Goal: Information Seeking & Learning: Check status

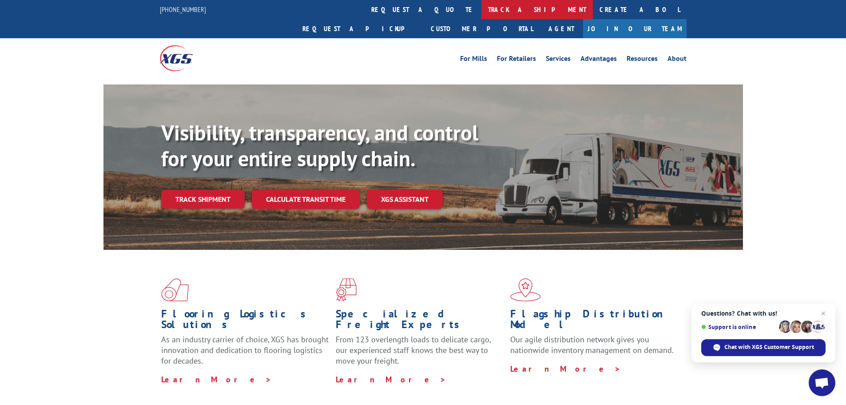
click at [481, 6] on link "track a shipment" at bounding box center [536, 9] width 111 height 19
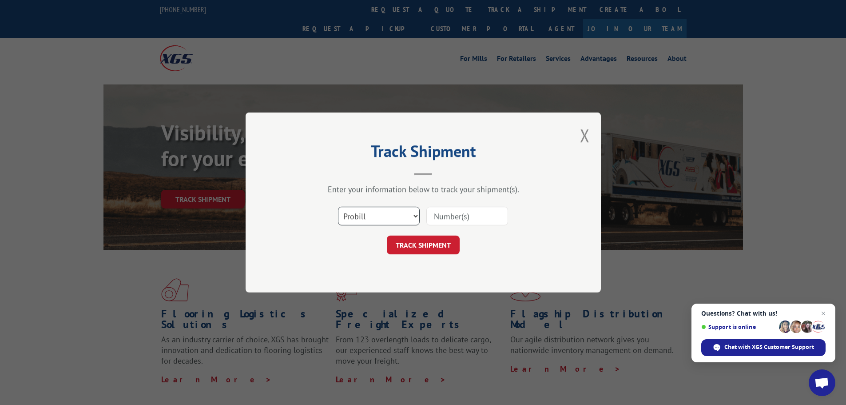
click at [417, 217] on select "Select category... Probill BOL PO" at bounding box center [379, 216] width 82 height 19
select select "bol"
click at [338, 207] on select "Select category... Probill BOL PO" at bounding box center [379, 216] width 82 height 19
click at [448, 213] on input at bounding box center [467, 216] width 82 height 19
type input "54396412"
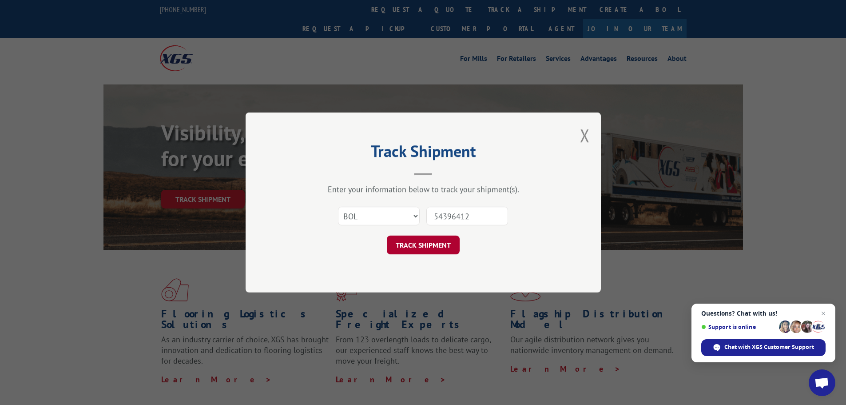
click at [442, 244] on button "TRACK SHIPMENT" at bounding box center [423, 244] width 73 height 19
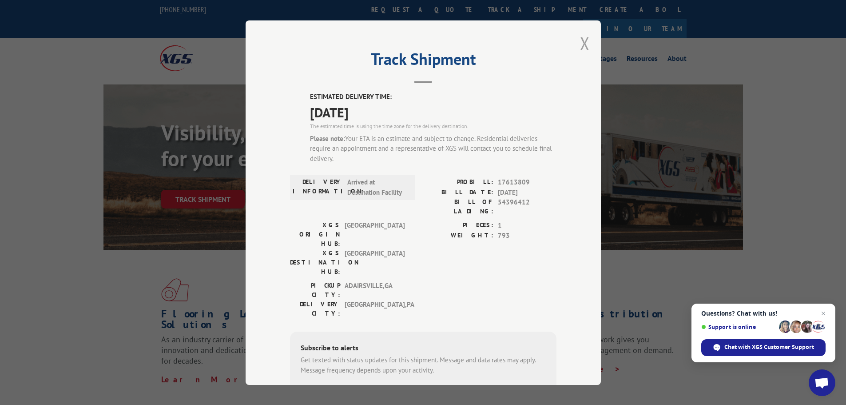
click at [580, 38] on button "Close modal" at bounding box center [585, 44] width 10 height 24
